Goal: Task Accomplishment & Management: Complete application form

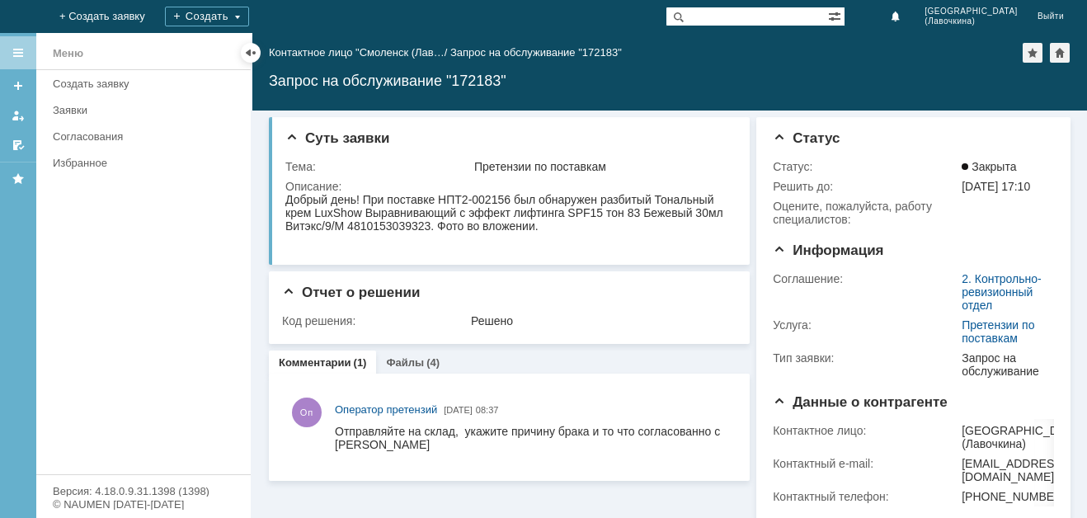
click at [108, 360] on div "Меню Создать заявку Заявки Согласования Избранное" at bounding box center [143, 272] width 214 height 404
click at [162, 379] on div "Меню Создать заявку Заявки Согласования Избранное" at bounding box center [143, 272] width 214 height 404
click at [129, 87] on div "Создать заявку" at bounding box center [147, 84] width 188 height 12
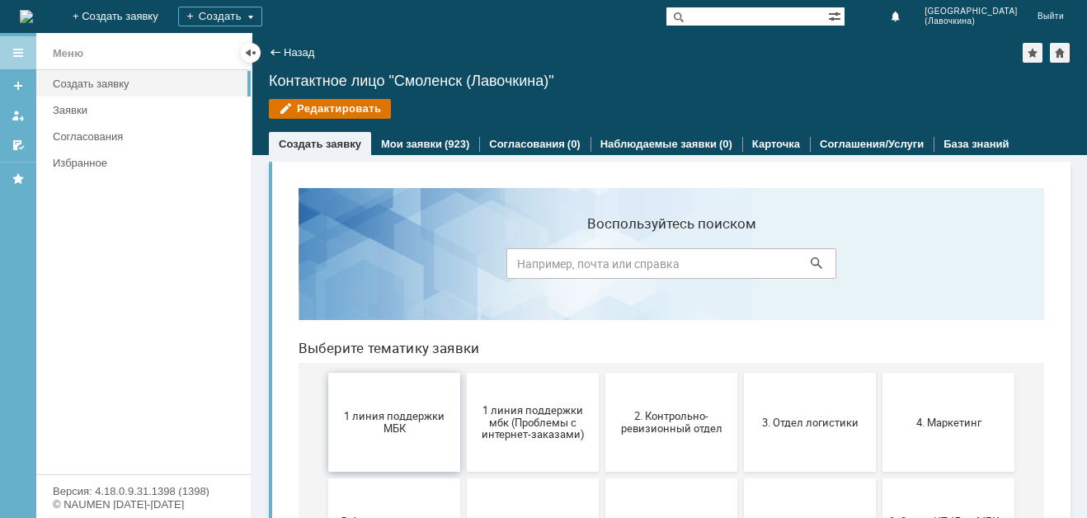
click at [360, 424] on span "1 линия поддержки МБК" at bounding box center [394, 422] width 122 height 25
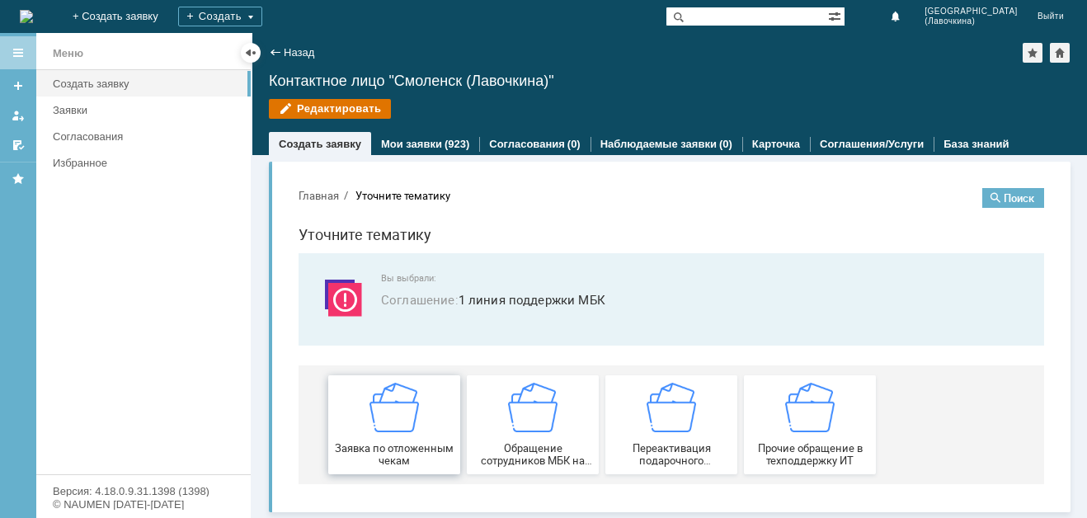
click at [388, 440] on div "Заявка по отложенным чекам" at bounding box center [394, 425] width 122 height 84
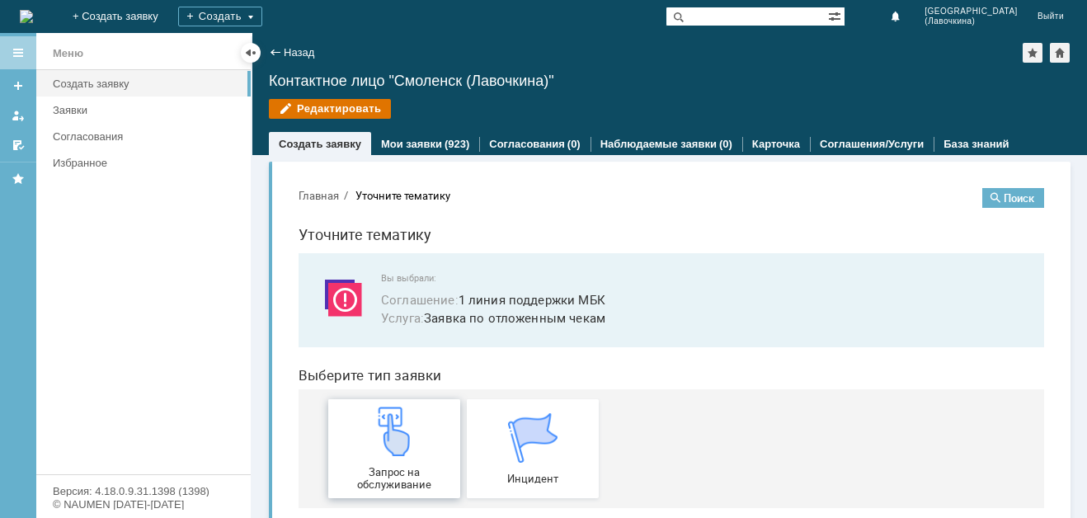
click at [388, 439] on img at bounding box center [393, 431] width 49 height 49
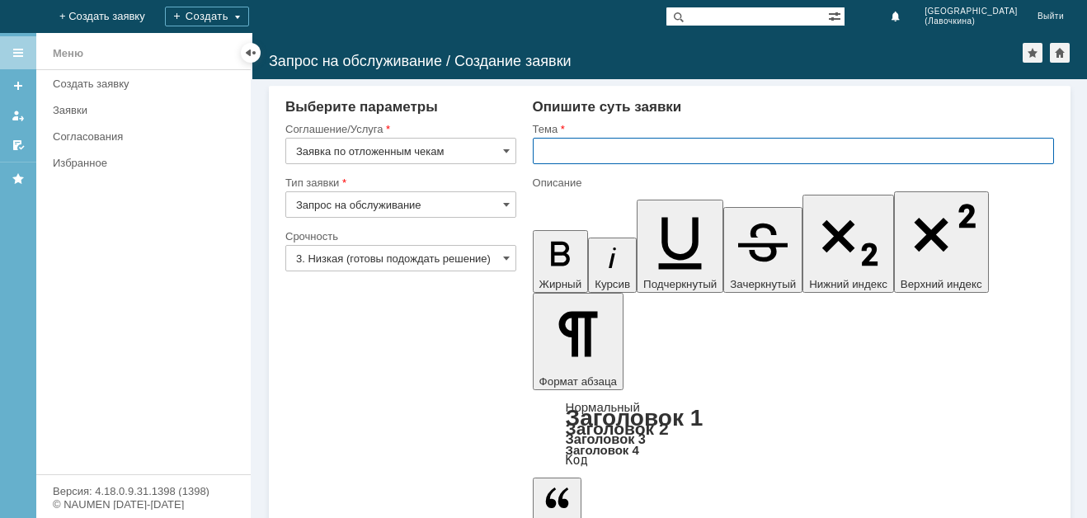
paste input "Заявка по отложенным чекам"
type input "Заявка по отложенным чекам"
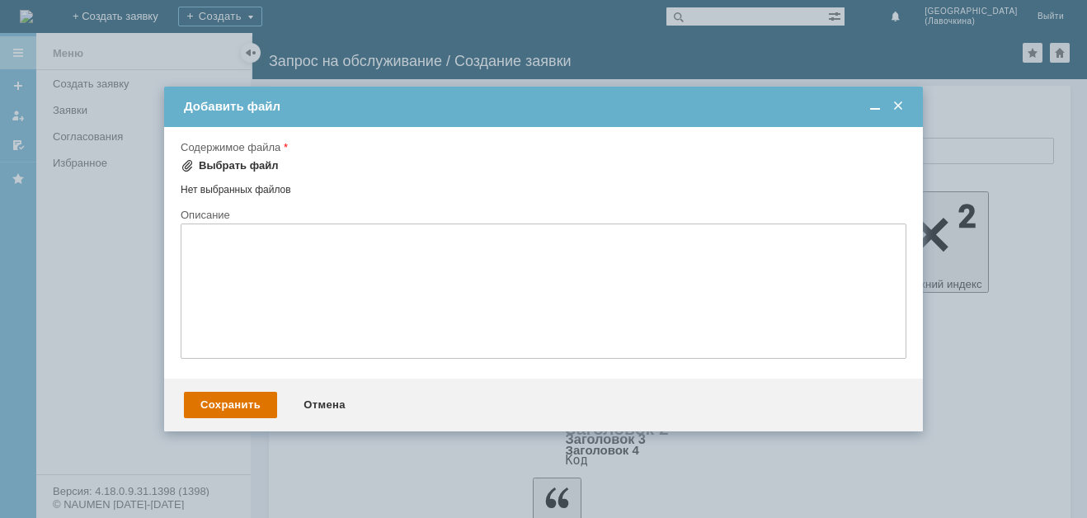
click at [225, 162] on div "Выбрать файл" at bounding box center [239, 165] width 80 height 13
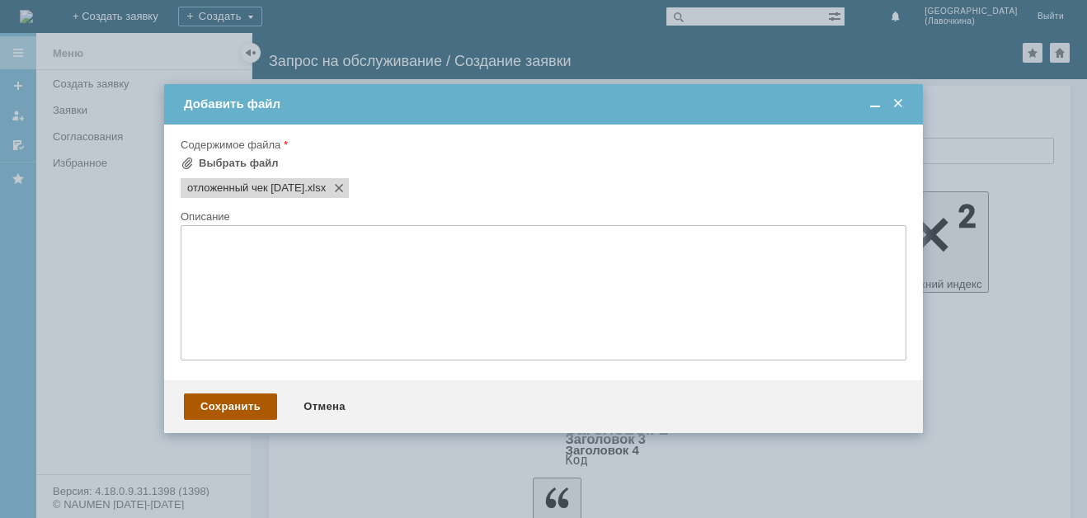
click at [249, 416] on div "Сохранить" at bounding box center [230, 406] width 93 height 26
